Goal: Information Seeking & Learning: Learn about a topic

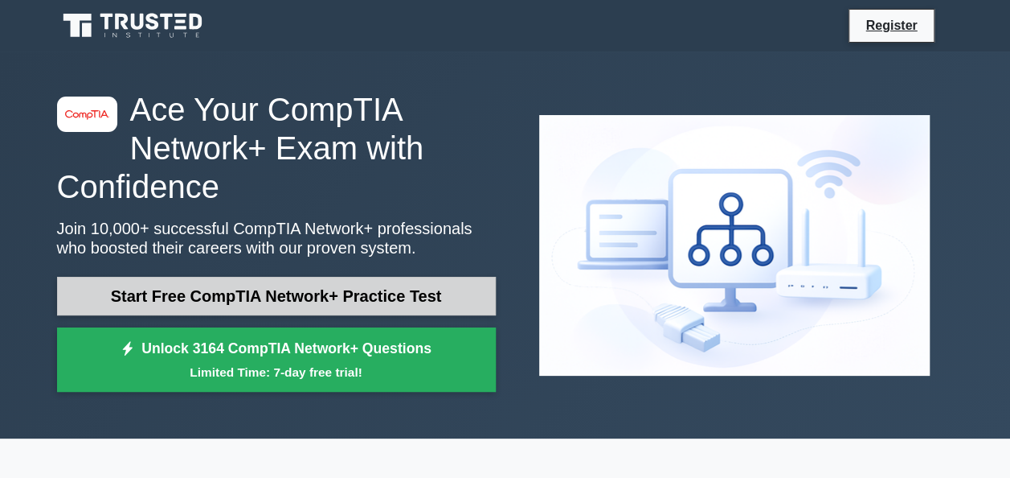
click at [264, 288] on link "Start Free CompTIA Network+ Practice Test" at bounding box center [276, 296] width 439 height 39
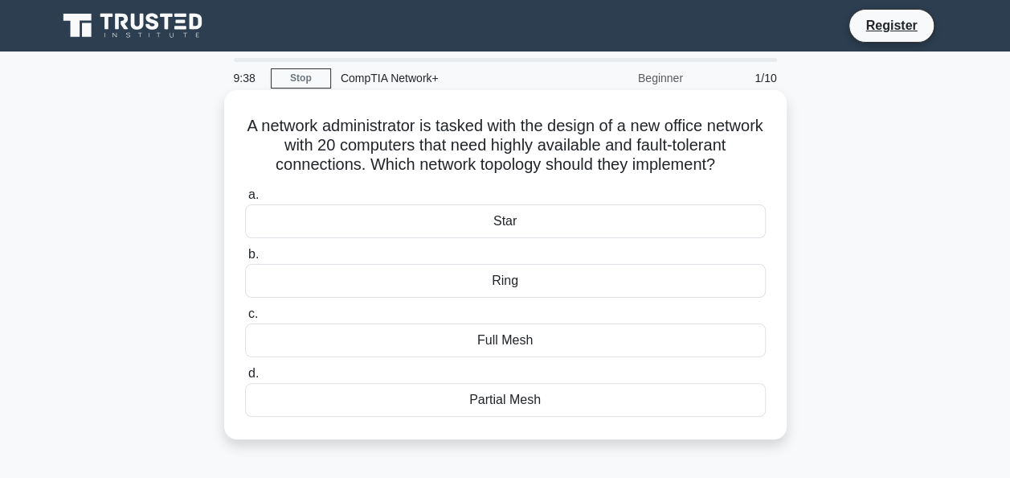
click at [484, 416] on div "Partial Mesh" at bounding box center [505, 400] width 521 height 34
click at [245, 379] on input "d. Partial Mesh" at bounding box center [245, 373] width 0 height 10
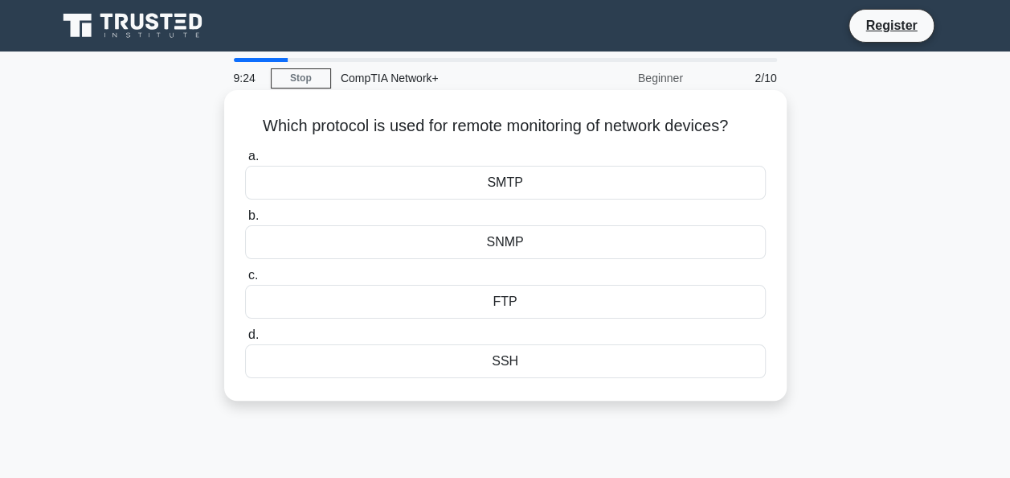
click at [550, 244] on div "SNMP" at bounding box center [505, 242] width 521 height 34
click at [245, 221] on input "b. SNMP" at bounding box center [245, 216] width 0 height 10
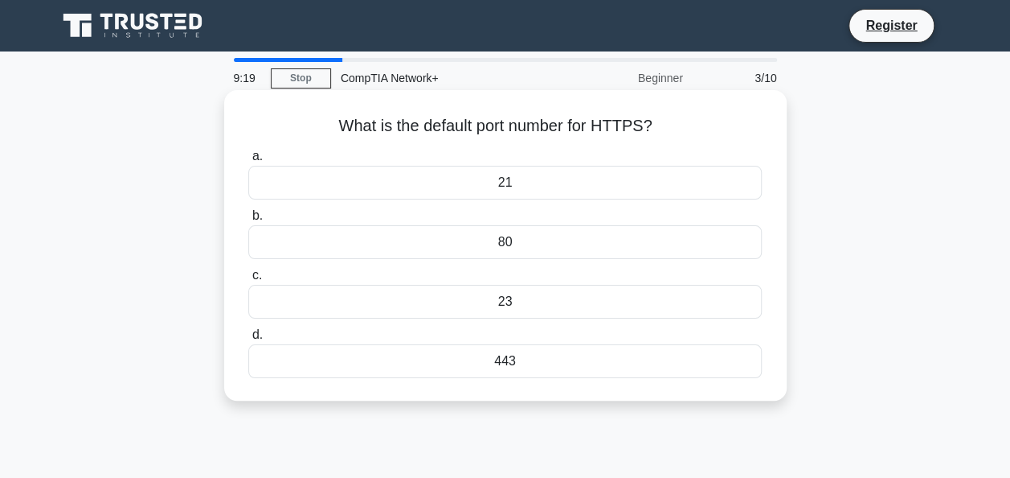
click at [539, 362] on div "443" at bounding box center [504, 361] width 513 height 34
click at [248, 340] on input "d. 443" at bounding box center [248, 335] width 0 height 10
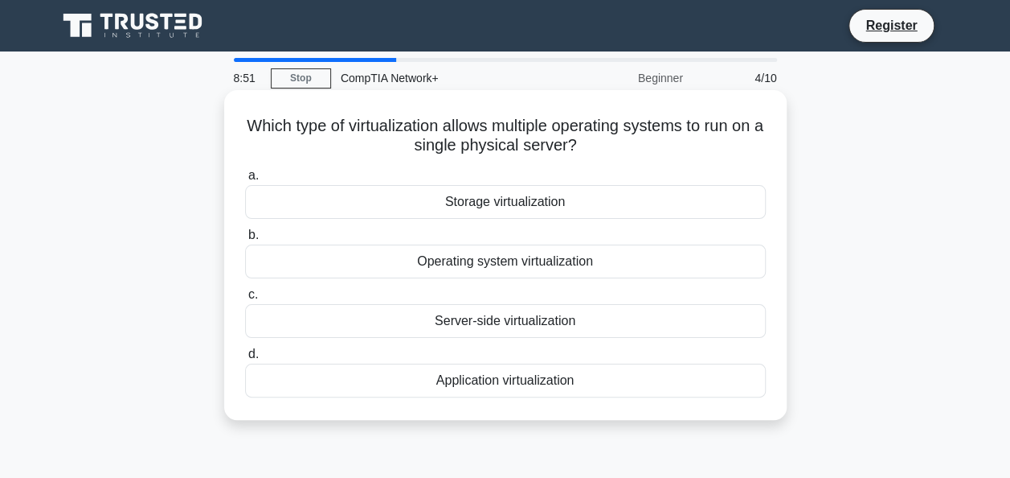
click at [556, 378] on div "Application virtualization" at bounding box center [505, 380] width 521 height 34
click at [245, 359] on input "d. Application virtualization" at bounding box center [245, 354] width 0 height 10
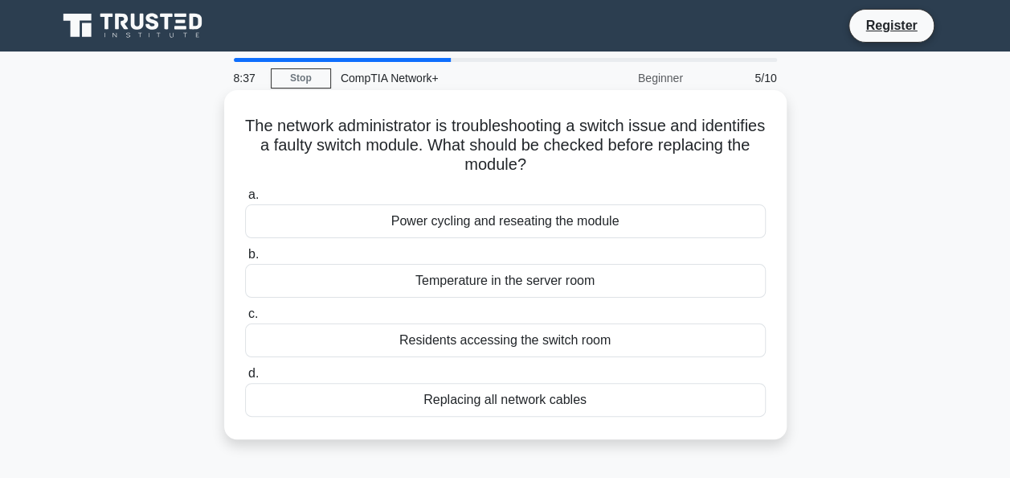
click at [589, 227] on div "Power cycling and reseating the module" at bounding box center [505, 221] width 521 height 34
click at [245, 200] on input "a. Power cycling and reseating the module" at bounding box center [245, 195] width 0 height 10
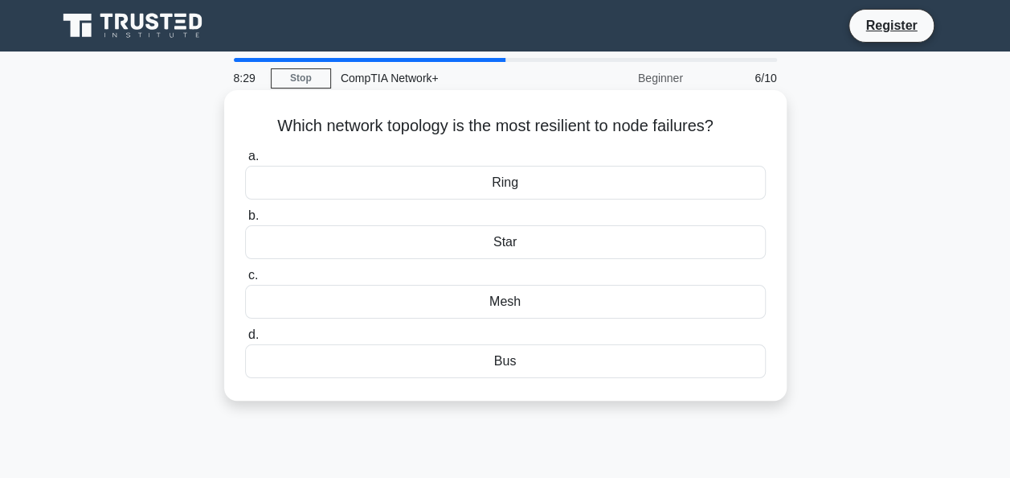
click at [568, 306] on div "Mesh" at bounding box center [505, 302] width 521 height 34
click at [245, 281] on input "c. Mesh" at bounding box center [245, 275] width 0 height 10
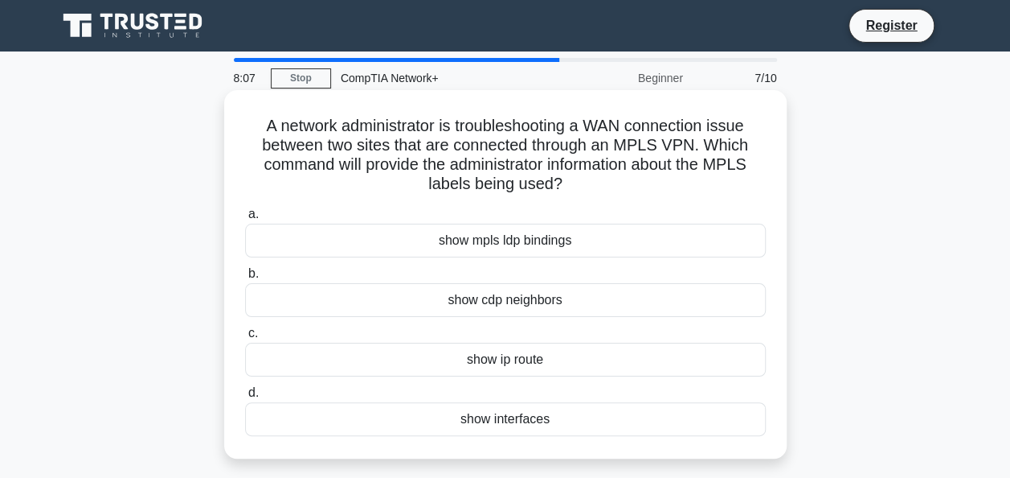
click at [501, 360] on div "show ip route" at bounding box center [505, 359] width 521 height 34
click at [245, 338] on input "c. show ip route" at bounding box center [245, 333] width 0 height 10
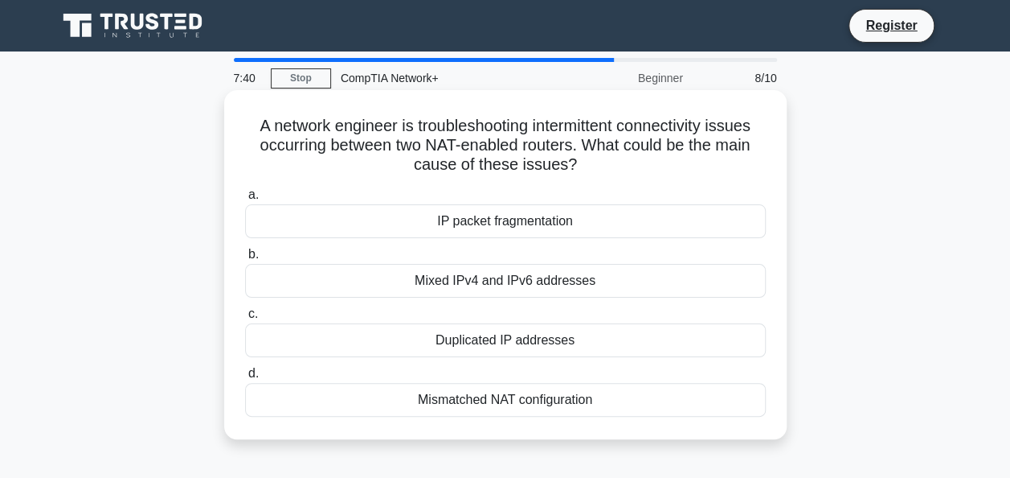
click at [580, 422] on div "A network engineer is troubleshooting intermittent connectivity issues occurrin…" at bounding box center [506, 264] width 550 height 336
click at [582, 403] on div "Mismatched NAT configuration" at bounding box center [505, 400] width 521 height 34
click at [245, 379] on input "d. Mismatched NAT configuration" at bounding box center [245, 373] width 0 height 10
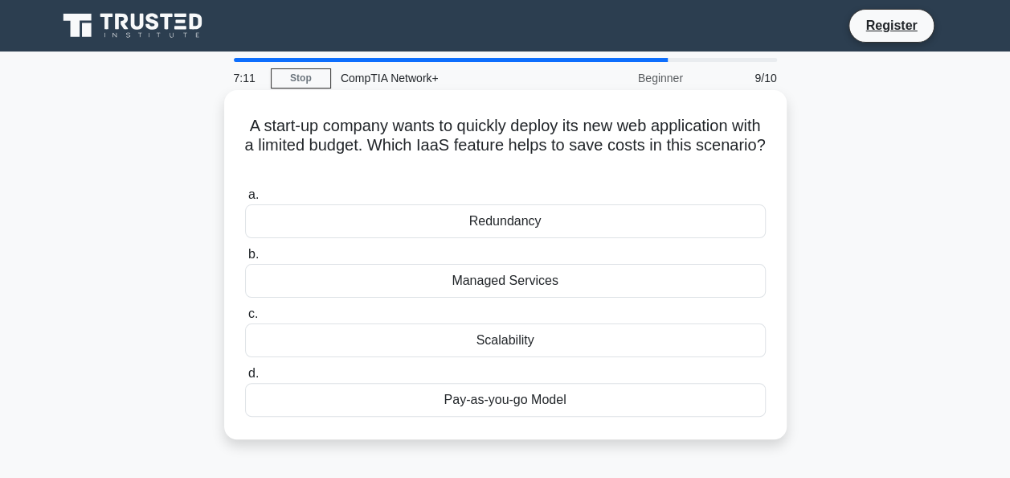
click at [559, 342] on div "Scalability" at bounding box center [505, 340] width 521 height 34
click at [245, 319] on input "c. Scalability" at bounding box center [245, 314] width 0 height 10
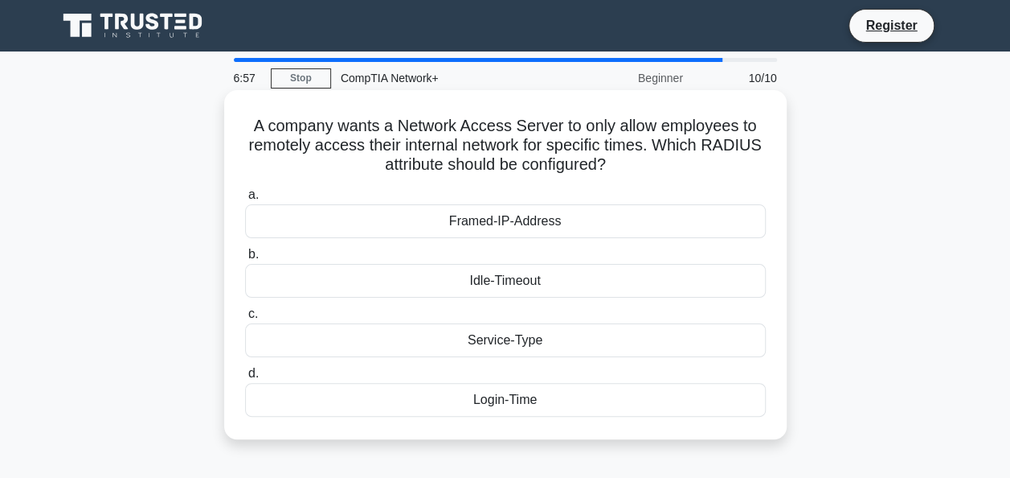
click at [602, 281] on div "Idle-Timeout" at bounding box center [505, 281] width 521 height 34
click at [245, 260] on input "b. Idle-Timeout" at bounding box center [245, 254] width 0 height 10
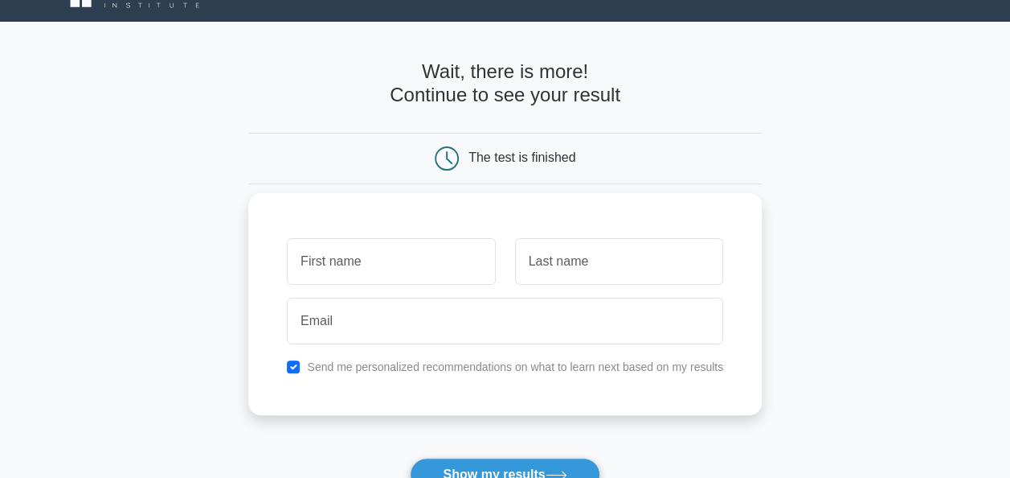
scroll to position [29, 0]
type input "[PERSON_NAME]"
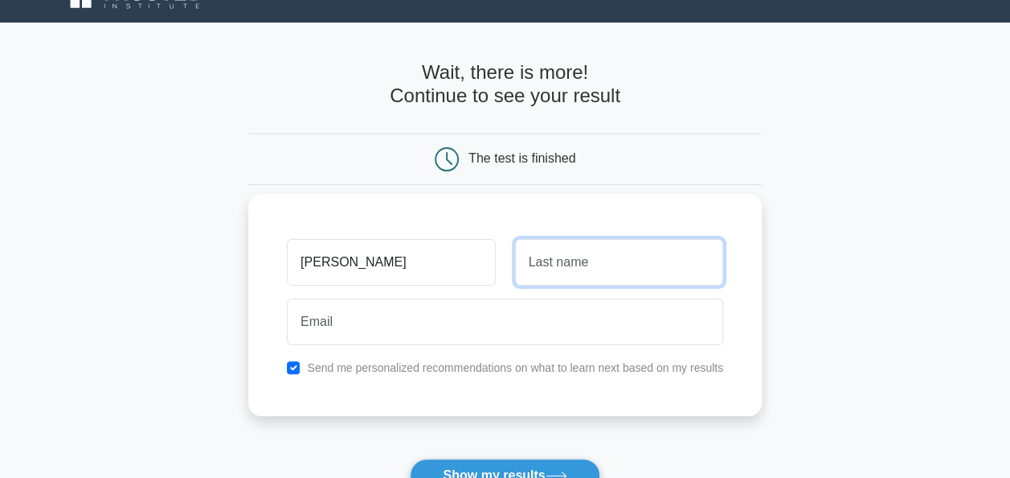
click at [576, 267] on input "text" at bounding box center [619, 262] width 208 height 47
type input "[PERSON_NAME]"
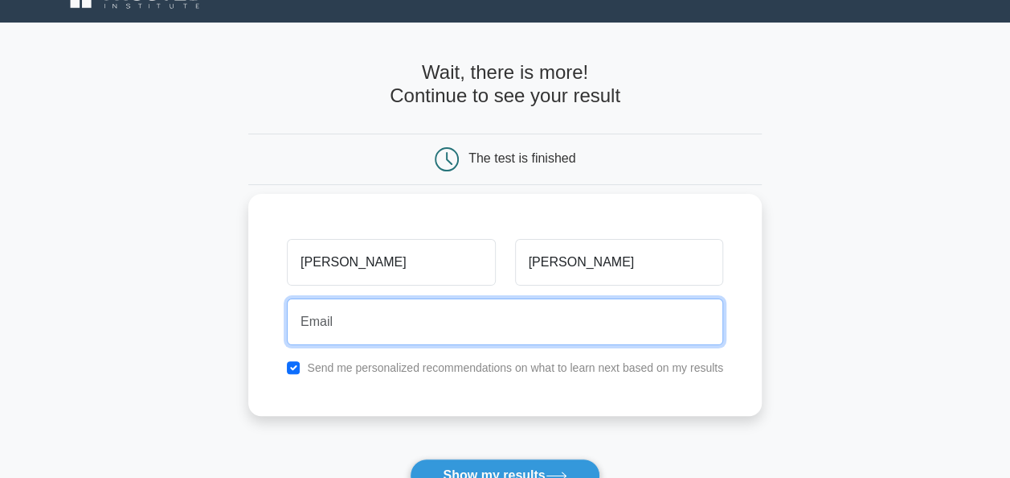
click at [567, 327] on input "email" at bounding box center [505, 321] width 437 height 47
type input "alexandrosantoci@gmail.com"
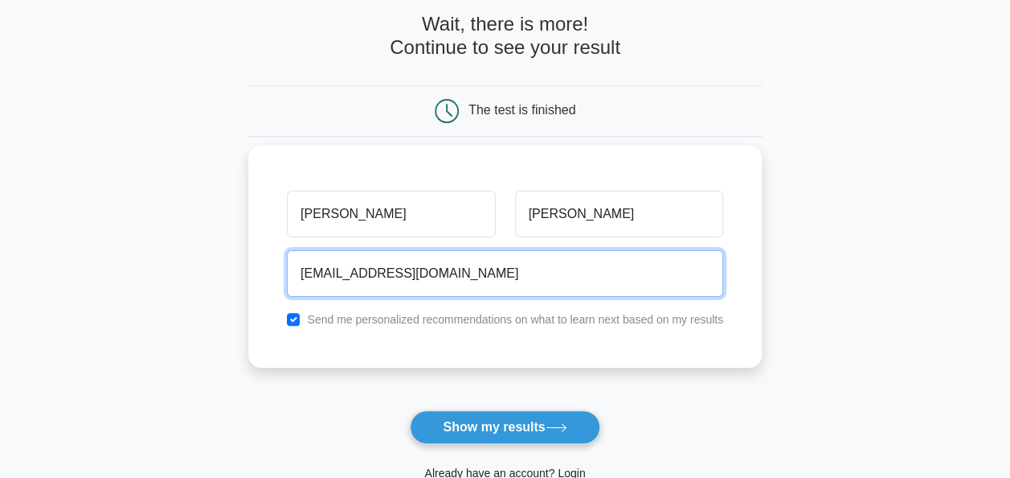
scroll to position [78, 0]
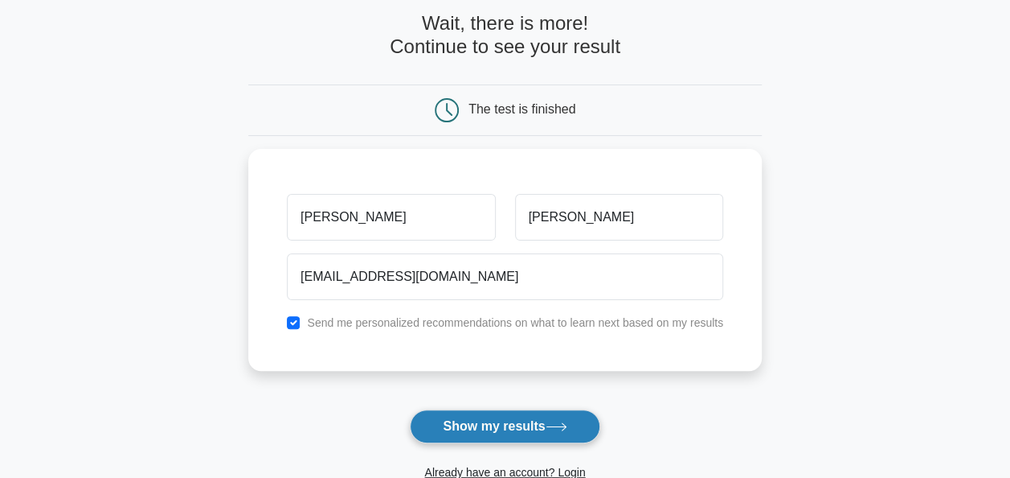
click at [519, 422] on button "Show my results" at bounding box center [505, 426] width 190 height 34
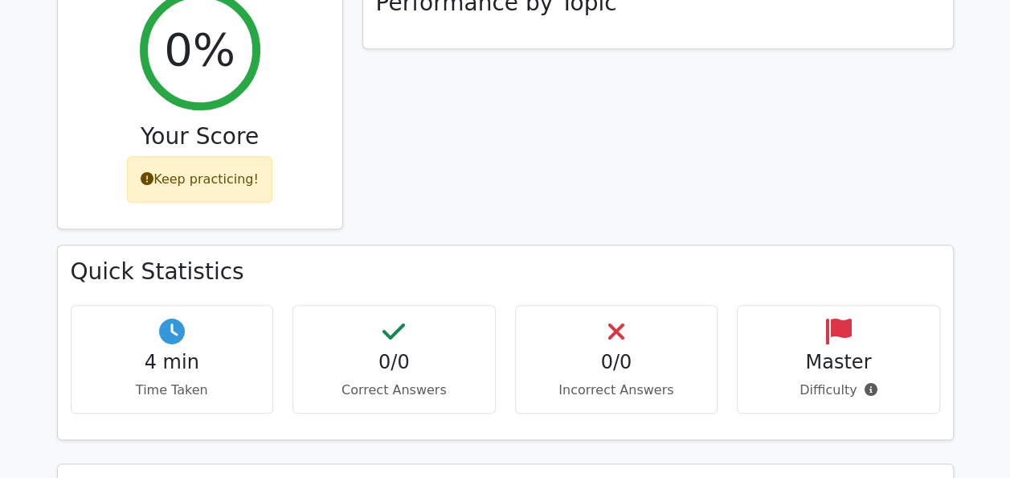
scroll to position [665, 0]
click at [874, 381] on p "Difficulty" at bounding box center [839, 390] width 176 height 19
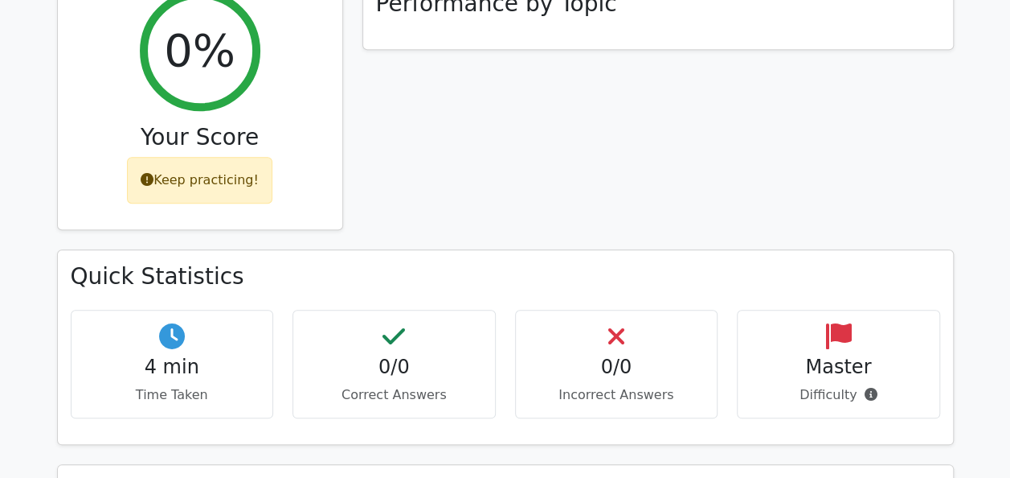
click at [739, 74] on div "Performance by Topic" at bounding box center [658, 113] width 611 height 273
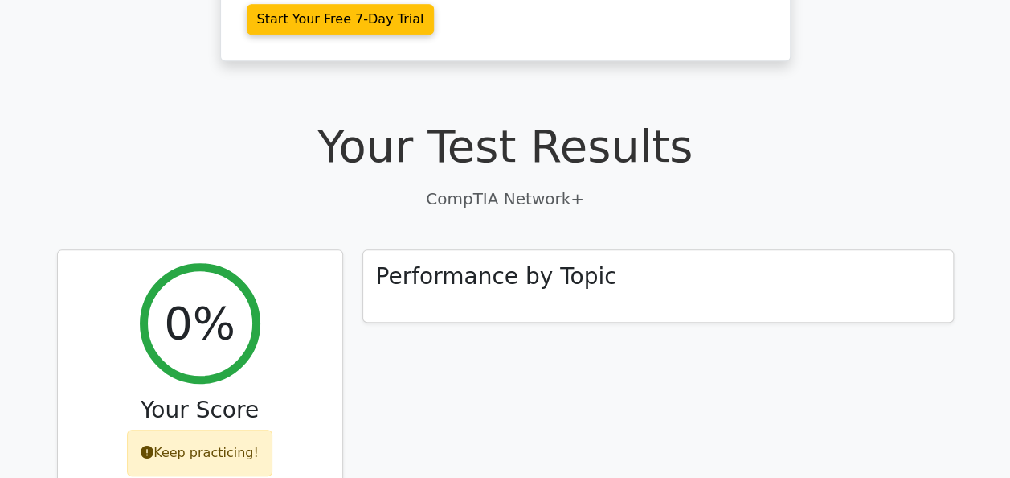
scroll to position [393, 0]
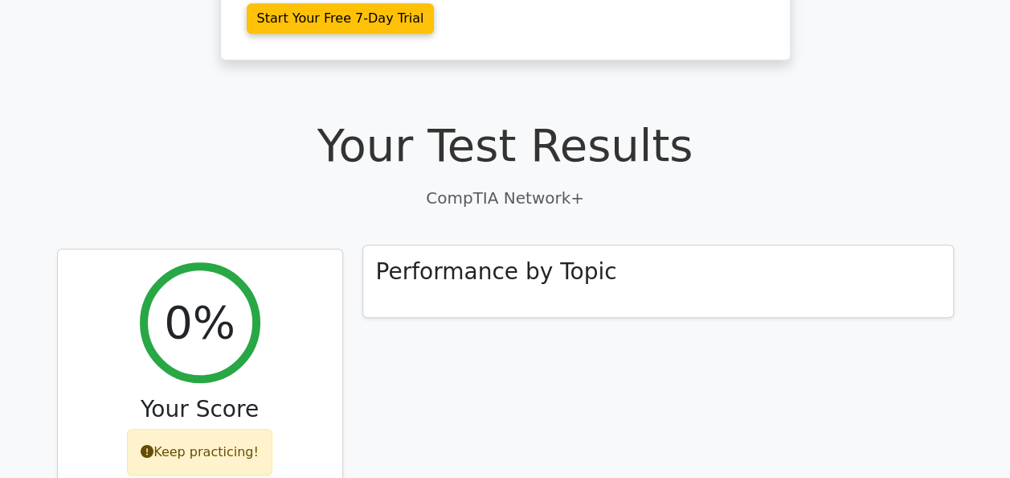
click at [564, 258] on h3 "Performance by Topic" at bounding box center [496, 271] width 241 height 27
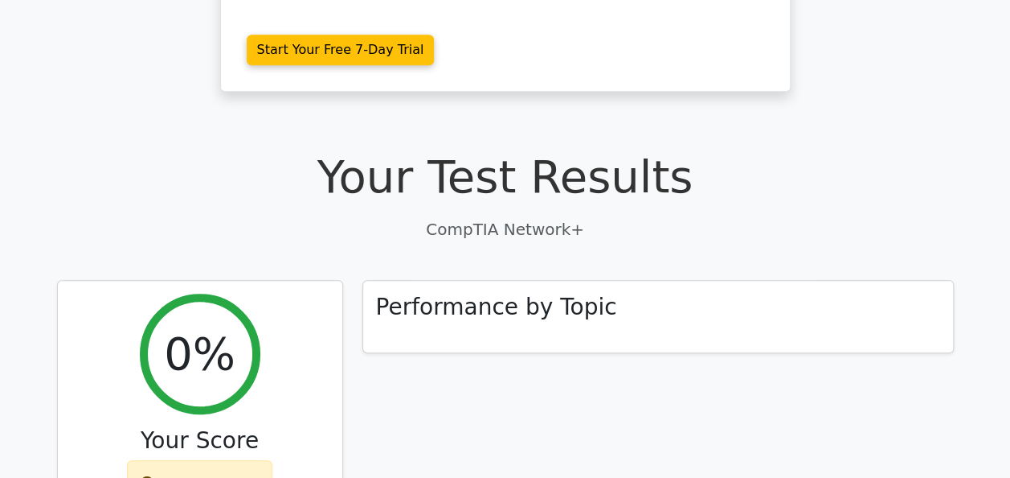
scroll to position [187, 0]
